Goal: Task Accomplishment & Management: Use online tool/utility

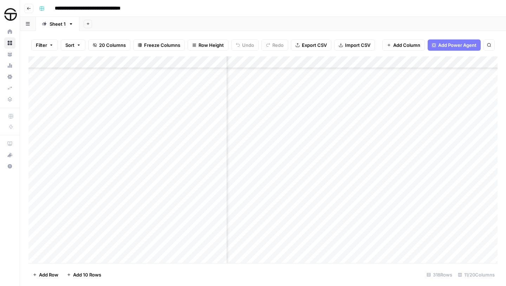
scroll to position [3028, 340]
click at [447, 141] on div "Add Column" at bounding box center [263, 159] width 470 height 206
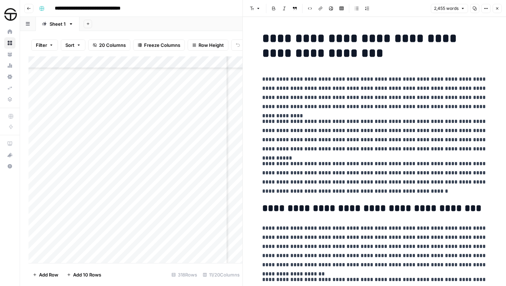
click at [263, 35] on h1 "**********" at bounding box center [374, 46] width 225 height 30
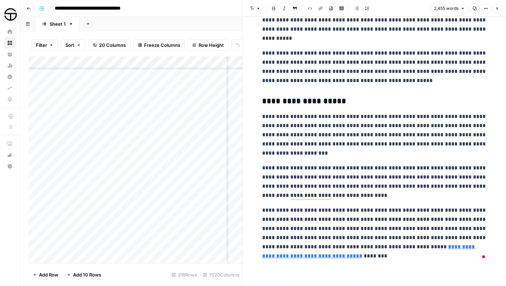
scroll to position [2590, 0]
